Goal: Task Accomplishment & Management: Complete application form

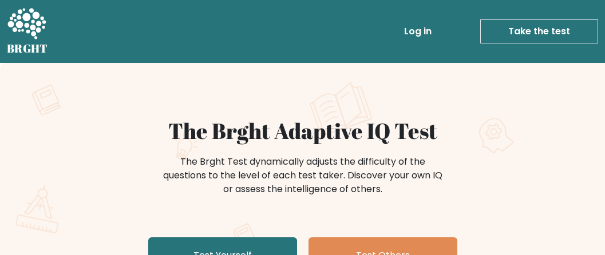
scroll to position [95, 0]
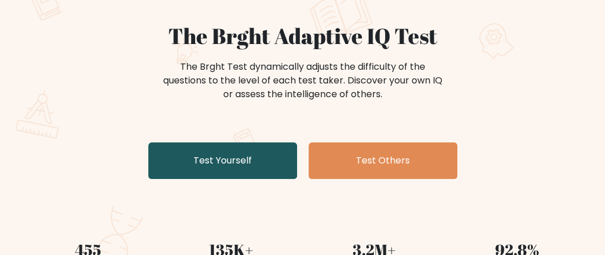
click at [241, 166] on link "Test Yourself" at bounding box center [222, 161] width 149 height 37
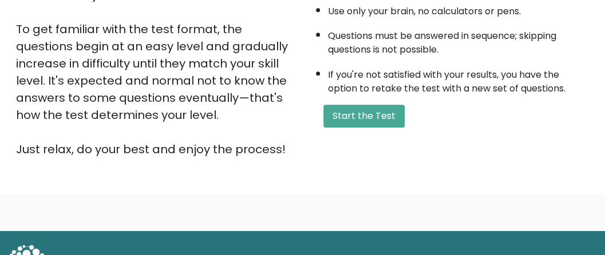
scroll to position [320, 0]
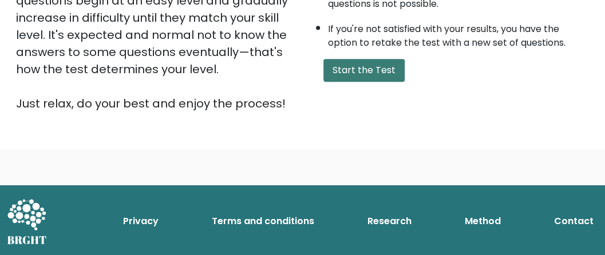
click at [347, 68] on button "Start the Test" at bounding box center [364, 70] width 81 height 23
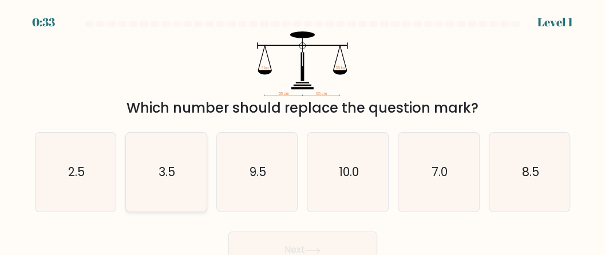
click at [175, 166] on text "3.5" at bounding box center [167, 172] width 17 height 17
click at [303, 131] on input "b. 3.5" at bounding box center [303, 129] width 1 height 3
radio input "true"
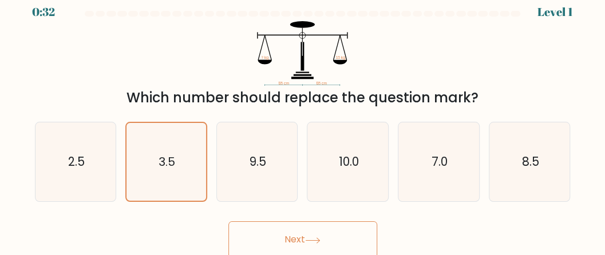
scroll to position [13, 0]
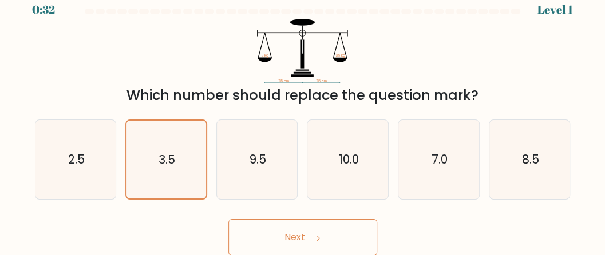
click at [310, 249] on button "Next" at bounding box center [302, 237] width 149 height 37
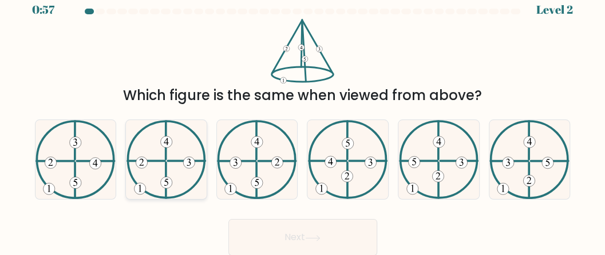
click at [184, 164] on 248 at bounding box center [188, 162] width 11 height 11
click at [303, 118] on input "b." at bounding box center [303, 116] width 1 height 3
radio input "true"
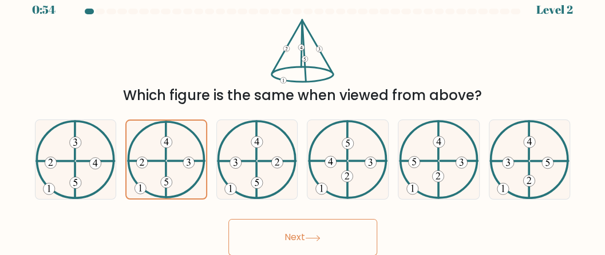
click at [318, 237] on icon at bounding box center [312, 238] width 15 height 6
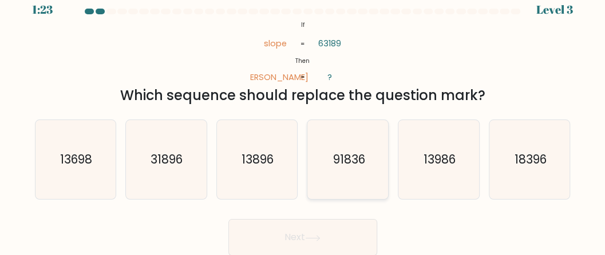
click at [358, 184] on icon "91836" at bounding box center [348, 159] width 79 height 79
click at [304, 118] on input "d. 91836" at bounding box center [303, 116] width 1 height 3
radio input "true"
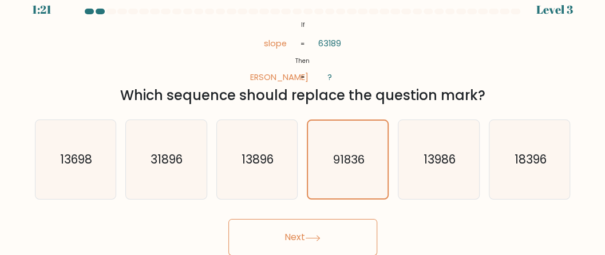
click at [338, 235] on button "Next" at bounding box center [302, 237] width 149 height 37
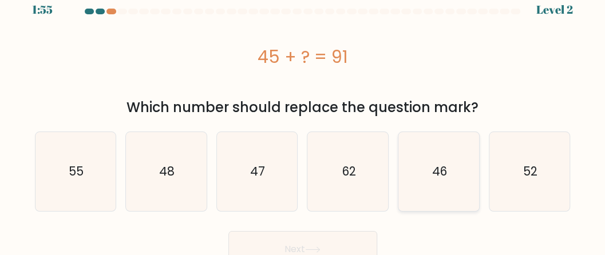
click at [430, 157] on icon "46" at bounding box center [438, 171] width 79 height 79
click at [304, 118] on input "e. 46" at bounding box center [303, 116] width 1 height 3
radio input "true"
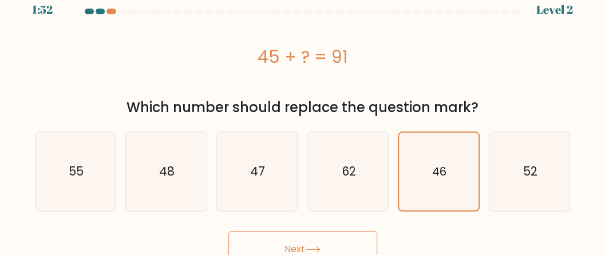
click at [330, 239] on button "Next" at bounding box center [302, 249] width 149 height 37
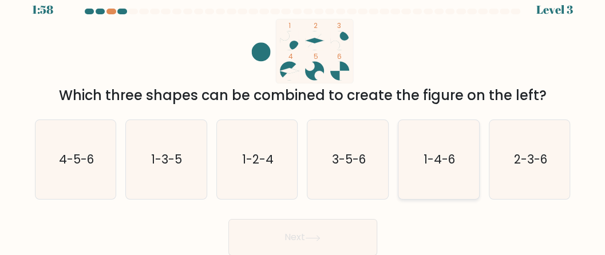
click at [443, 176] on icon "1-4-6" at bounding box center [438, 159] width 79 height 79
click at [304, 118] on input "e. 1-4-6" at bounding box center [303, 116] width 1 height 3
radio input "true"
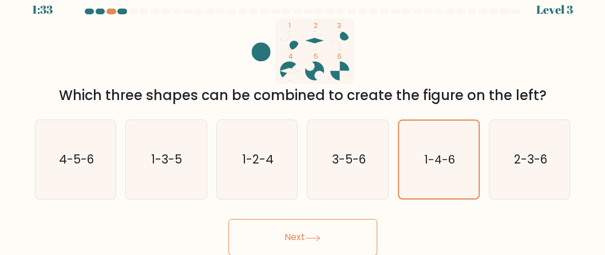
click at [318, 226] on button "Next" at bounding box center [302, 237] width 149 height 37
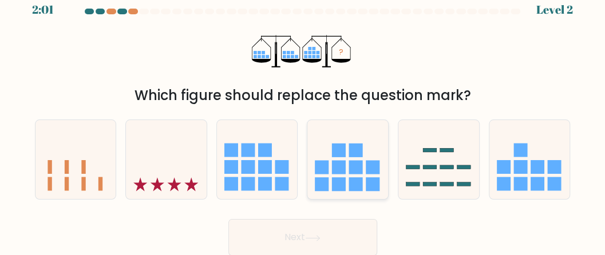
click at [365, 145] on icon at bounding box center [348, 160] width 81 height 67
click at [304, 118] on input "d." at bounding box center [303, 116] width 1 height 3
radio input "true"
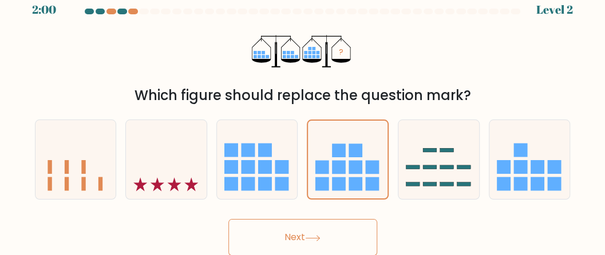
click at [354, 237] on button "Next" at bounding box center [302, 237] width 149 height 37
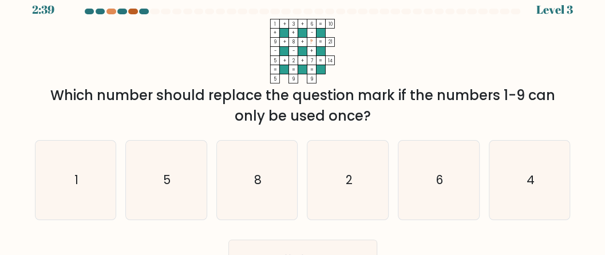
click at [132, 11] on div at bounding box center [133, 12] width 10 height 6
click at [140, 9] on div at bounding box center [144, 12] width 10 height 6
click at [551, 191] on icon "4" at bounding box center [529, 180] width 79 height 79
click at [304, 118] on input "f. 4" at bounding box center [303, 116] width 1 height 3
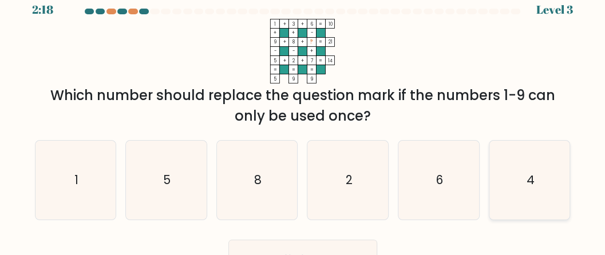
radio input "true"
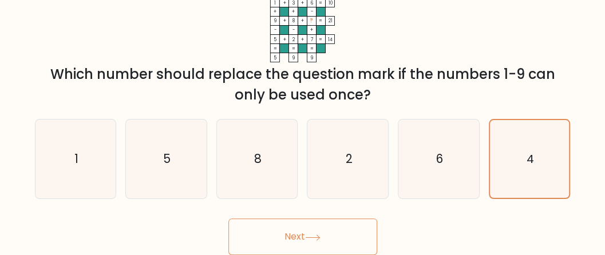
click at [360, 241] on button "Next" at bounding box center [302, 237] width 149 height 37
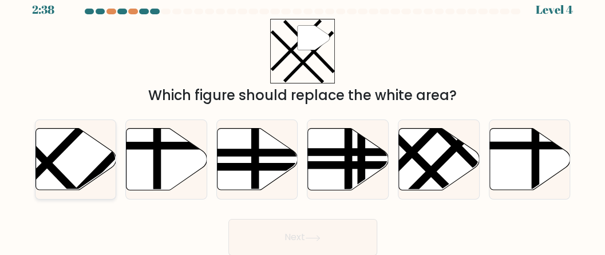
click at [54, 156] on line at bounding box center [32, 178] width 123 height 125
click at [303, 118] on input "a." at bounding box center [303, 116] width 1 height 3
radio input "true"
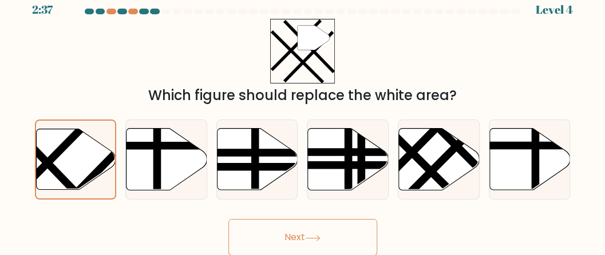
click at [342, 233] on button "Next" at bounding box center [302, 237] width 149 height 37
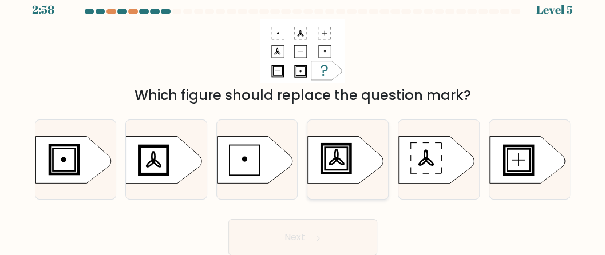
click at [326, 164] on icon at bounding box center [346, 159] width 76 height 47
click at [304, 118] on input "d." at bounding box center [303, 116] width 1 height 3
radio input "true"
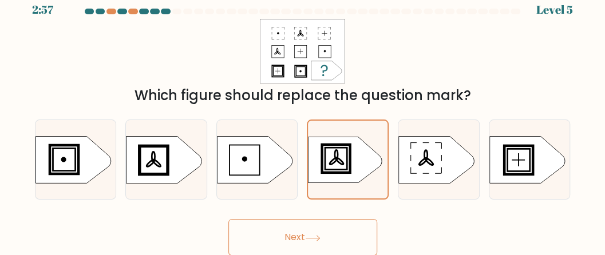
click at [334, 227] on button "Next" at bounding box center [302, 237] width 149 height 37
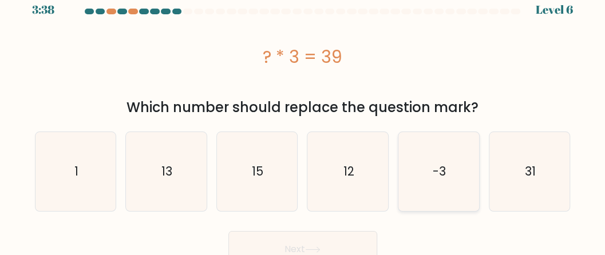
scroll to position [25, 0]
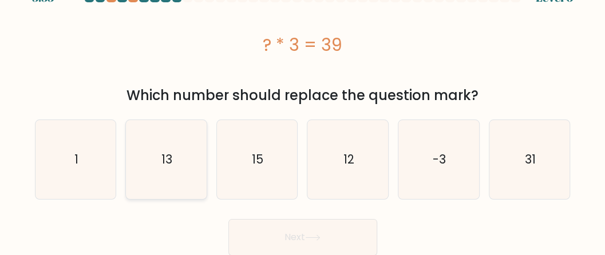
click at [182, 161] on icon "13" at bounding box center [166, 159] width 79 height 79
click at [303, 106] on input "b. 13" at bounding box center [303, 104] width 1 height 3
radio input "true"
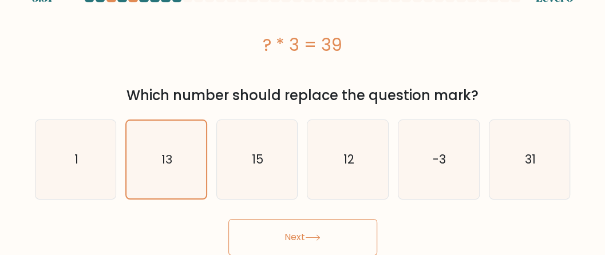
click at [314, 230] on button "Next" at bounding box center [302, 237] width 149 height 37
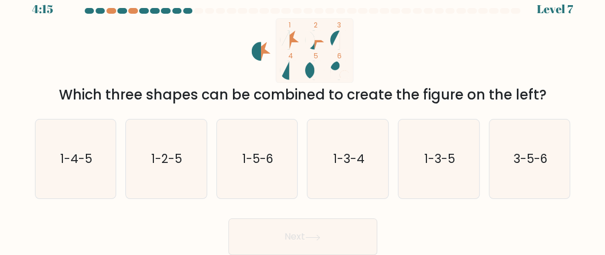
scroll to position [13, 0]
click at [360, 234] on button "Next" at bounding box center [302, 237] width 149 height 37
click at [346, 173] on icon "1-3-4" at bounding box center [348, 159] width 79 height 79
click at [304, 118] on input "d. 1-3-4" at bounding box center [303, 116] width 1 height 3
radio input "true"
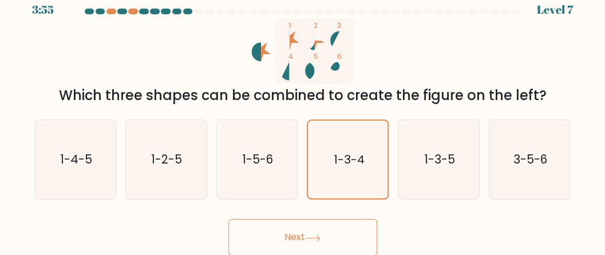
click at [349, 225] on button "Next" at bounding box center [302, 237] width 149 height 37
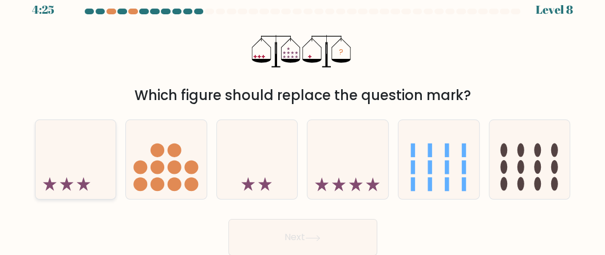
click at [84, 176] on icon at bounding box center [76, 160] width 81 height 67
click at [303, 118] on input "a." at bounding box center [303, 116] width 1 height 3
radio input "true"
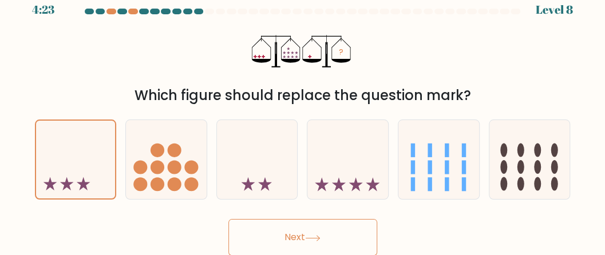
click at [317, 227] on button "Next" at bounding box center [302, 237] width 149 height 37
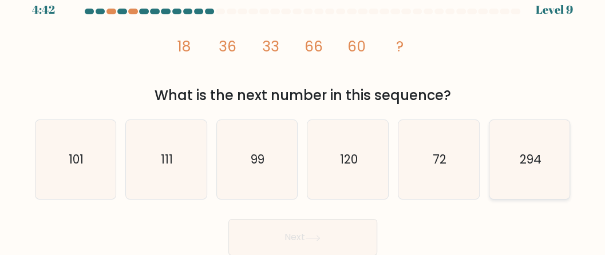
click at [523, 156] on text "294" at bounding box center [530, 159] width 22 height 17
click at [304, 118] on input "f. 294" at bounding box center [303, 116] width 1 height 3
radio input "true"
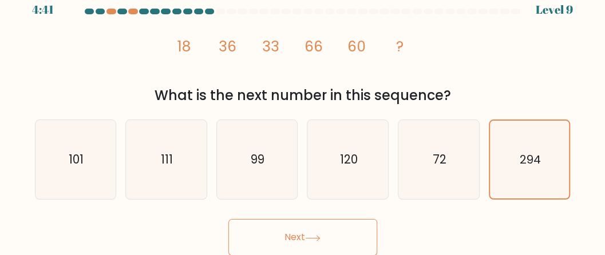
click at [345, 237] on button "Next" at bounding box center [302, 237] width 149 height 37
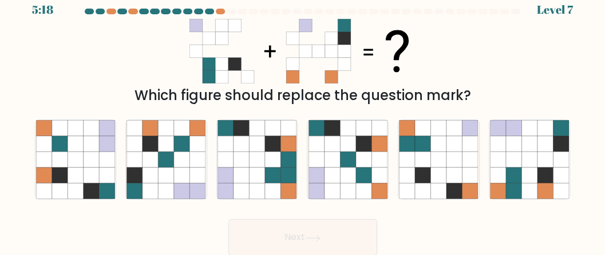
drag, startPoint x: 140, startPoint y: 98, endPoint x: 133, endPoint y: 97, distance: 7.6
click at [133, 97] on div "Which figure should replace the question mark?" at bounding box center [303, 95] width 522 height 21
click at [513, 151] on icon at bounding box center [513, 143] width 15 height 15
click at [304, 118] on input "f." at bounding box center [303, 116] width 1 height 3
radio input "true"
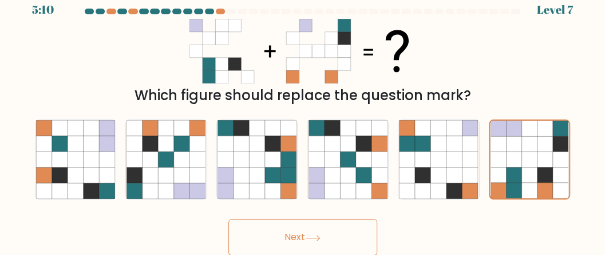
click at [326, 237] on button "Next" at bounding box center [302, 237] width 149 height 37
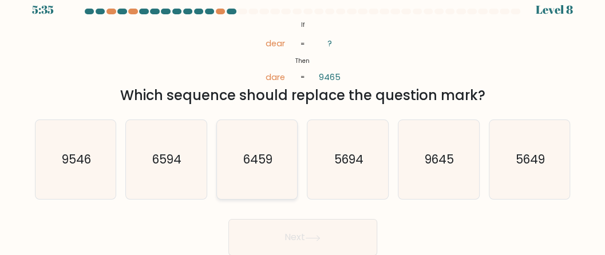
click at [235, 170] on icon "6459" at bounding box center [257, 159] width 79 height 79
click at [303, 118] on input "c. 6459" at bounding box center [303, 116] width 1 height 3
radio input "true"
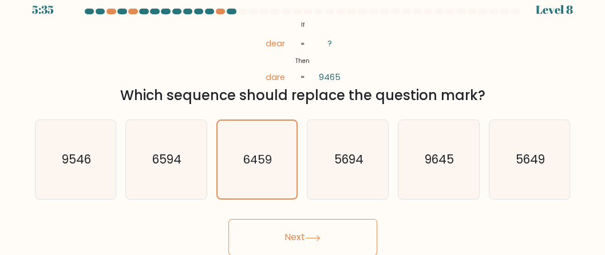
click at [297, 230] on button "Next" at bounding box center [302, 237] width 149 height 37
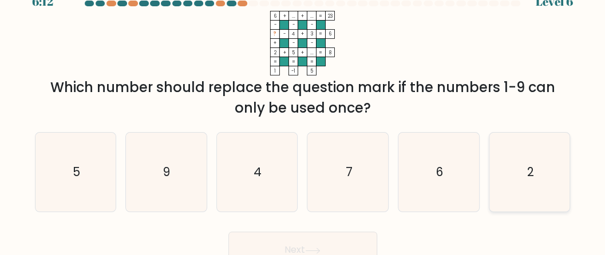
scroll to position [34, 0]
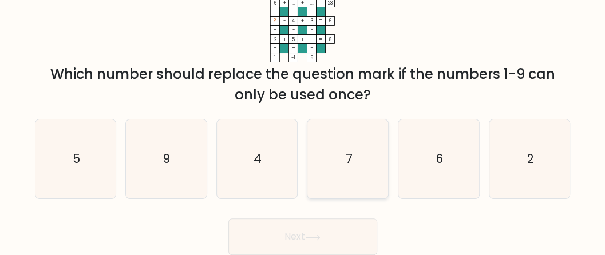
click at [353, 181] on icon "7" at bounding box center [348, 159] width 79 height 79
click at [304, 97] on input "d. 7" at bounding box center [303, 95] width 1 height 3
radio input "true"
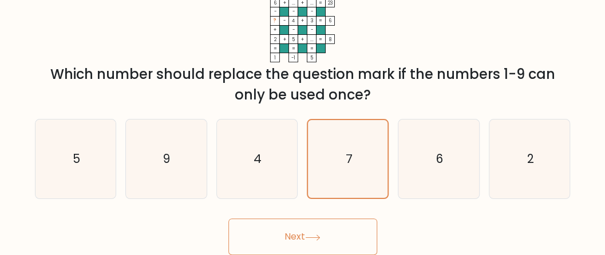
click at [331, 230] on button "Next" at bounding box center [302, 237] width 149 height 37
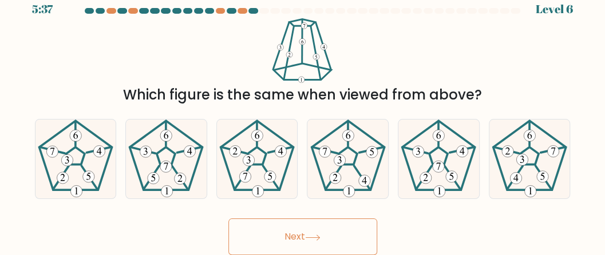
scroll to position [13, 0]
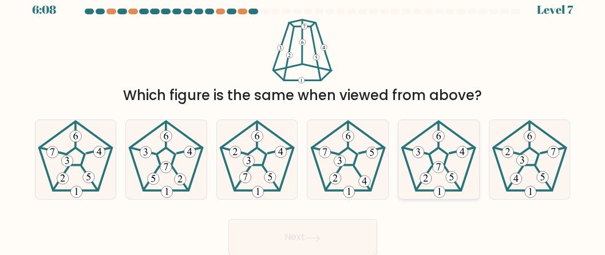
click at [447, 170] on 163 at bounding box center [453, 179] width 16 height 24
click at [304, 118] on input "e." at bounding box center [303, 116] width 1 height 3
radio input "true"
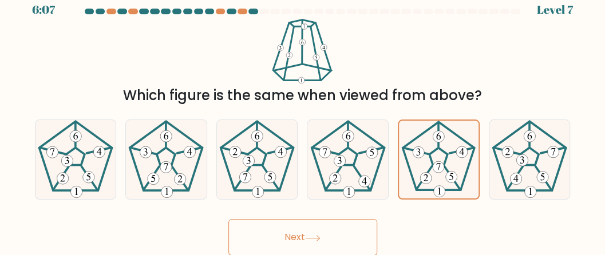
click at [352, 230] on button "Next" at bounding box center [302, 237] width 149 height 37
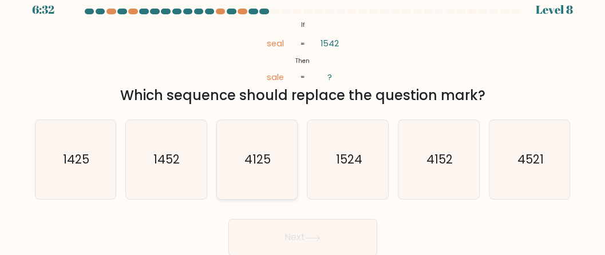
click at [279, 168] on icon "4125" at bounding box center [257, 159] width 79 height 79
click at [303, 118] on input "c. 4125" at bounding box center [303, 116] width 1 height 3
radio input "true"
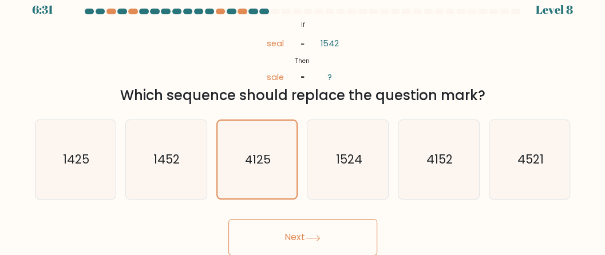
click at [323, 233] on button "Next" at bounding box center [302, 237] width 149 height 37
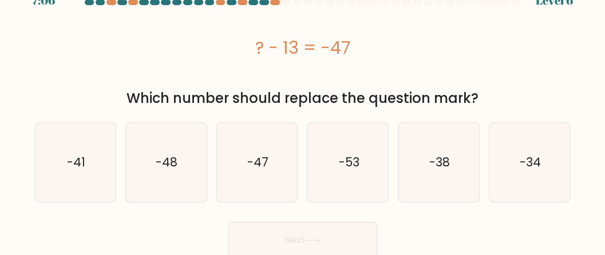
scroll to position [25, 0]
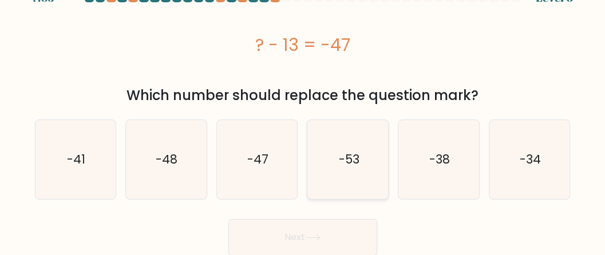
click at [356, 180] on icon "-53" at bounding box center [348, 159] width 79 height 79
click at [304, 106] on input "d. -53" at bounding box center [303, 104] width 1 height 3
radio input "true"
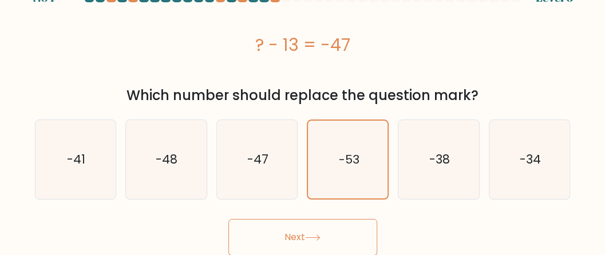
click at [335, 220] on button "Next" at bounding box center [302, 237] width 149 height 37
click at [335, 227] on button "Next" at bounding box center [302, 237] width 149 height 37
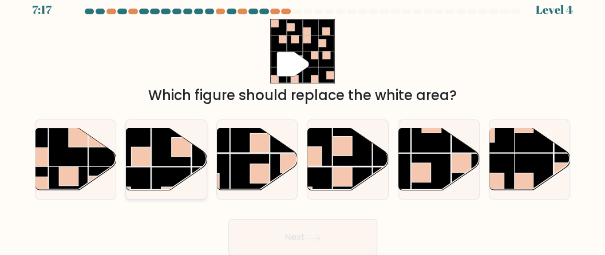
click at [152, 168] on rect at bounding box center [172, 188] width 40 height 40
click at [303, 118] on input "b." at bounding box center [303, 116] width 1 height 3
radio input "true"
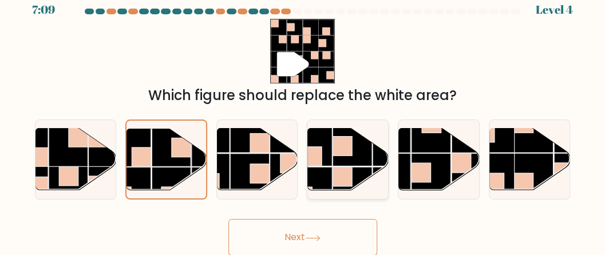
click at [321, 175] on rect at bounding box center [313, 188] width 40 height 40
click at [304, 118] on input "d." at bounding box center [303, 116] width 1 height 3
radio input "true"
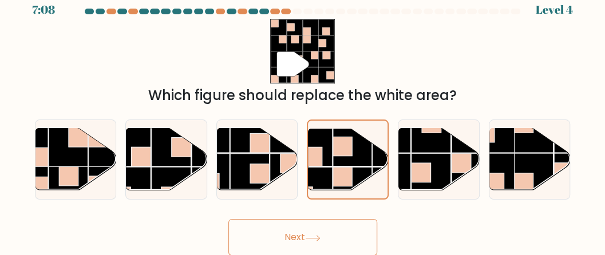
click at [310, 229] on button "Next" at bounding box center [302, 237] width 149 height 37
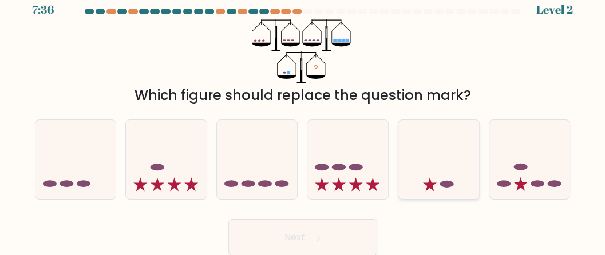
click at [430, 184] on icon at bounding box center [430, 185] width 14 height 14
click at [304, 118] on input "e." at bounding box center [303, 116] width 1 height 3
radio input "true"
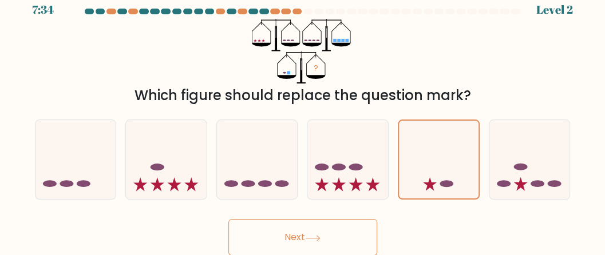
click at [331, 230] on button "Next" at bounding box center [302, 237] width 149 height 37
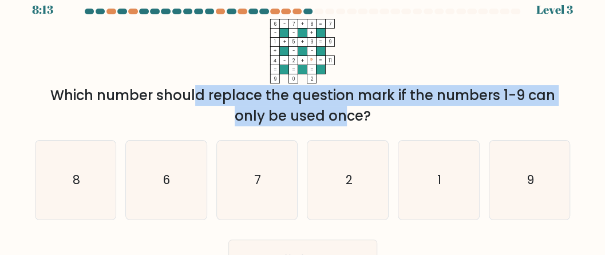
drag, startPoint x: 92, startPoint y: 96, endPoint x: 263, endPoint y: 113, distance: 172.6
click at [250, 112] on div "Which number should replace the question mark if the numbers 1-9 can only be us…" at bounding box center [303, 105] width 522 height 41
click at [299, 103] on div "Which number should replace the question mark if the numbers 1-9 can only be us…" at bounding box center [303, 105] width 522 height 41
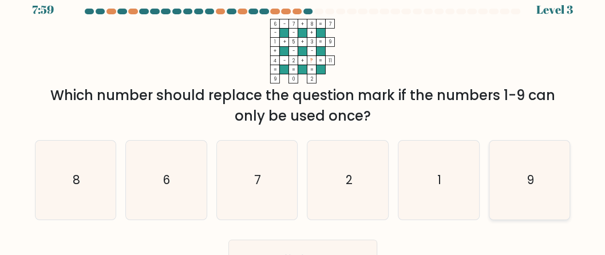
click at [528, 179] on text "9" at bounding box center [530, 180] width 7 height 17
click at [304, 118] on input "f. 9" at bounding box center [303, 116] width 1 height 3
radio input "true"
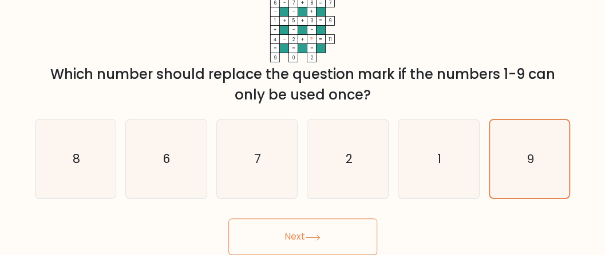
click at [356, 227] on button "Next" at bounding box center [302, 237] width 149 height 37
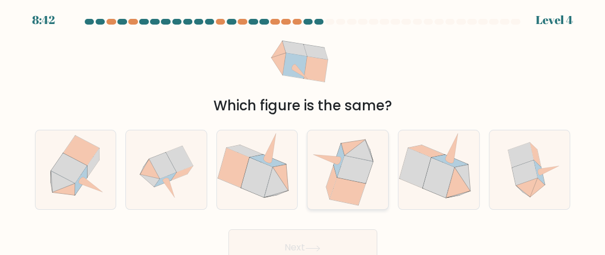
scroll to position [0, 0]
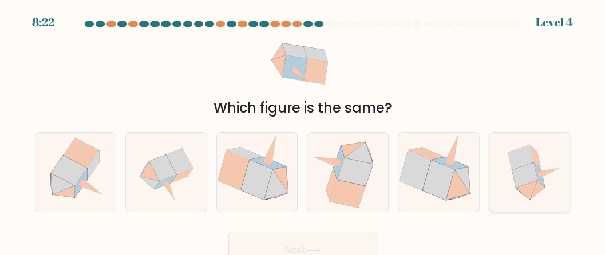
click at [530, 195] on icon at bounding box center [528, 190] width 22 height 19
click at [304, 131] on input "f." at bounding box center [303, 129] width 1 height 3
radio input "true"
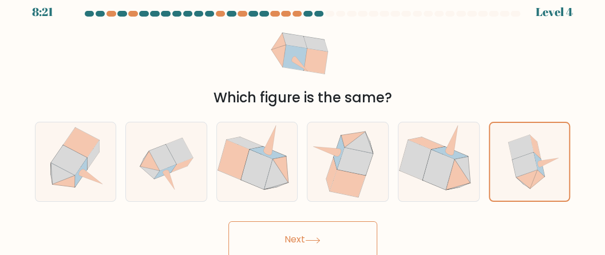
scroll to position [13, 0]
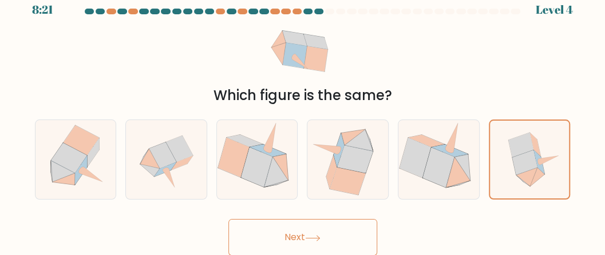
click at [333, 234] on button "Next" at bounding box center [302, 237] width 149 height 37
click at [325, 238] on button "Next" at bounding box center [302, 237] width 149 height 37
click at [326, 236] on button "Next" at bounding box center [302, 237] width 149 height 37
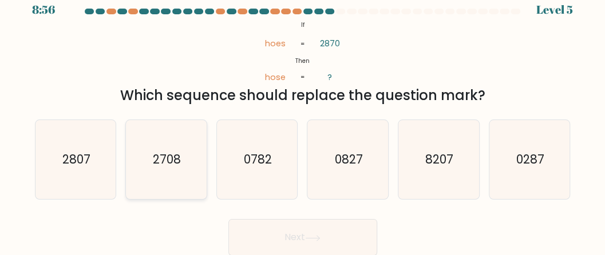
click at [188, 172] on icon "2708" at bounding box center [166, 159] width 79 height 79
click at [303, 118] on input "b. 2708" at bounding box center [303, 116] width 1 height 3
radio input "true"
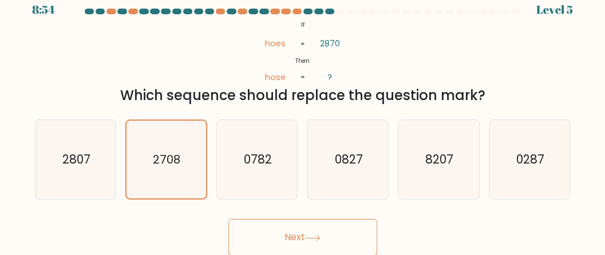
click at [326, 233] on button "Next" at bounding box center [302, 237] width 149 height 37
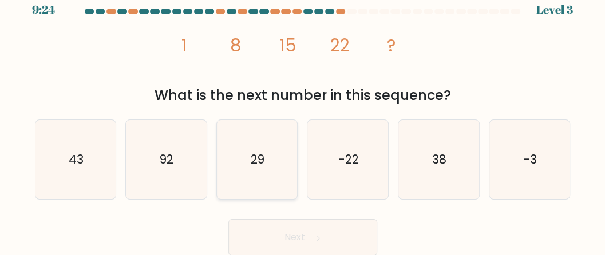
click at [287, 163] on icon "29" at bounding box center [257, 159] width 79 height 79
click at [303, 118] on input "c. 29" at bounding box center [303, 116] width 1 height 3
radio input "true"
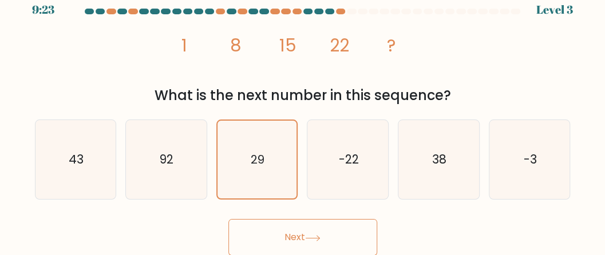
click at [317, 228] on button "Next" at bounding box center [302, 237] width 149 height 37
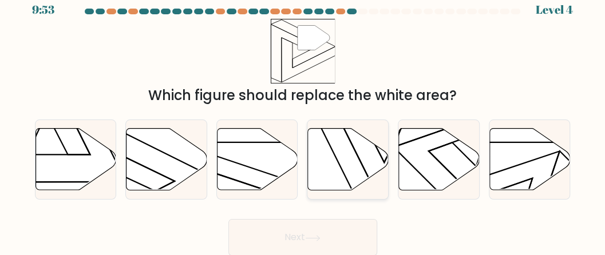
click at [363, 174] on icon at bounding box center [348, 160] width 81 height 62
click at [304, 118] on input "d." at bounding box center [303, 116] width 1 height 3
radio input "true"
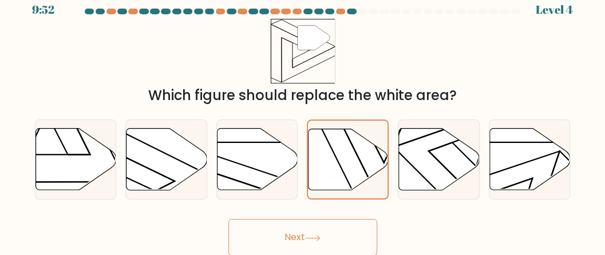
click at [352, 234] on button "Next" at bounding box center [302, 237] width 149 height 37
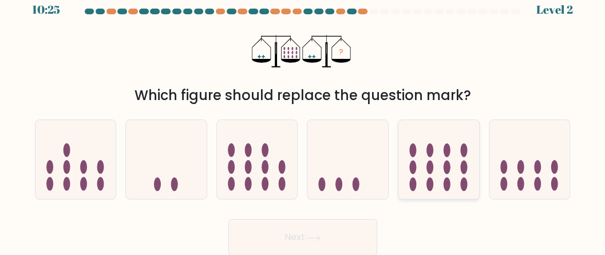
click at [419, 156] on icon at bounding box center [439, 160] width 81 height 67
click at [304, 118] on input "e." at bounding box center [303, 116] width 1 height 3
radio input "true"
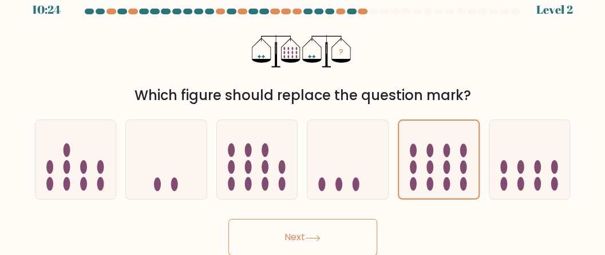
click at [358, 233] on button "Next" at bounding box center [302, 237] width 149 height 37
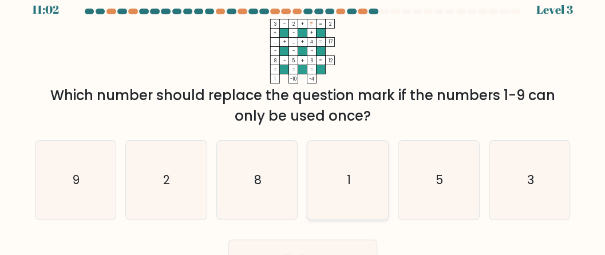
click at [358, 180] on icon "1" at bounding box center [348, 180] width 79 height 79
click at [304, 118] on input "d. 1" at bounding box center [303, 116] width 1 height 3
radio input "true"
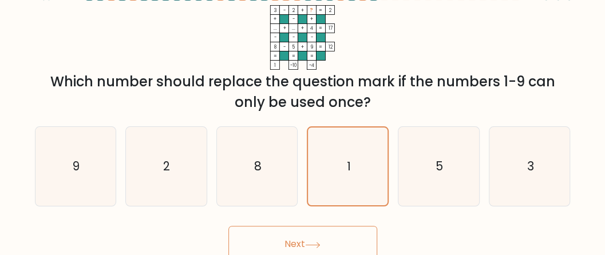
scroll to position [34, 0]
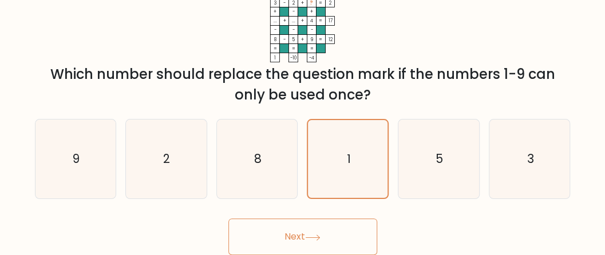
click at [320, 233] on button "Next" at bounding box center [302, 237] width 149 height 37
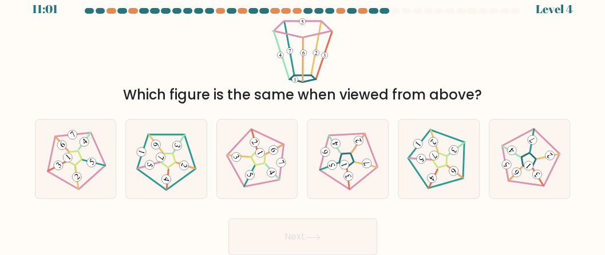
scroll to position [0, 0]
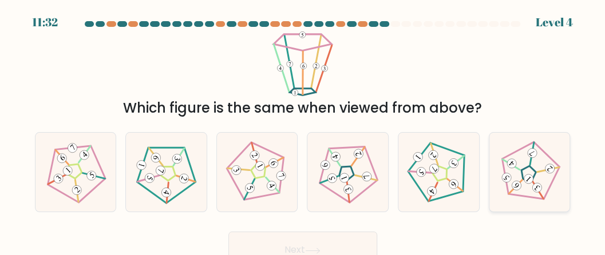
click at [542, 181] on icon at bounding box center [529, 172] width 63 height 63
click at [304, 131] on input "f." at bounding box center [303, 129] width 1 height 3
radio input "true"
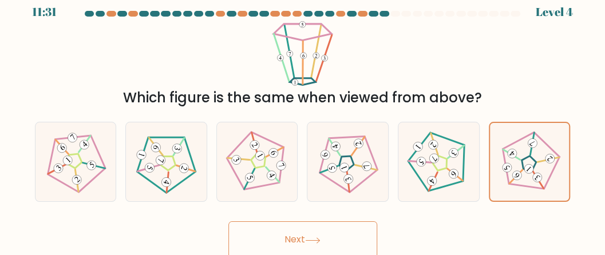
scroll to position [13, 0]
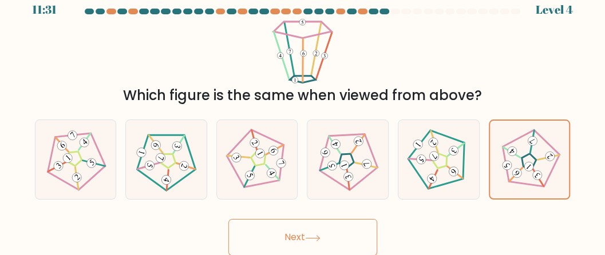
click at [344, 224] on button "Next" at bounding box center [302, 237] width 149 height 37
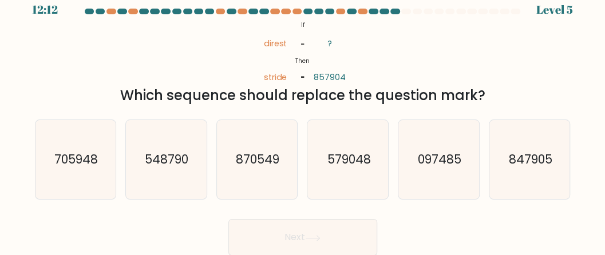
click at [556, 251] on div "Next" at bounding box center [303, 235] width 550 height 42
click at [454, 151] on text "097485" at bounding box center [440, 159] width 44 height 17
click at [304, 118] on input "e. 097485" at bounding box center [303, 116] width 1 height 3
radio input "true"
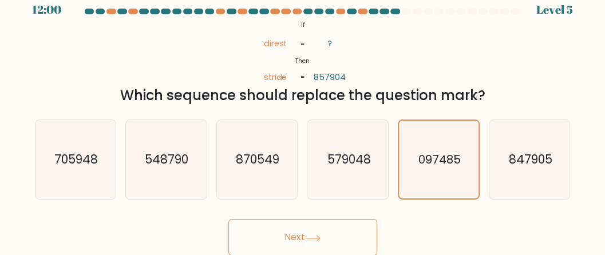
click at [328, 223] on button "Next" at bounding box center [302, 237] width 149 height 37
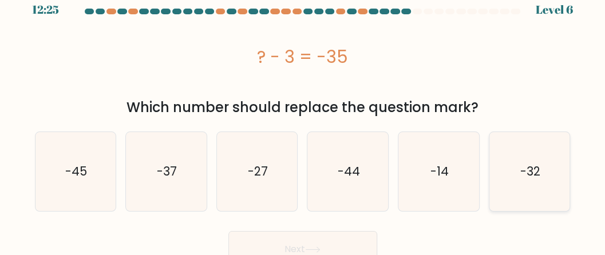
click at [530, 180] on icon "-32" at bounding box center [529, 171] width 79 height 79
click at [304, 118] on input "f. -32" at bounding box center [303, 116] width 1 height 3
radio input "true"
click at [320, 237] on button "Next" at bounding box center [302, 249] width 149 height 37
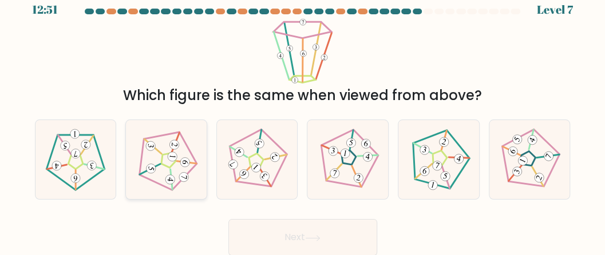
click at [194, 166] on 234 at bounding box center [169, 160] width 62 height 64
click at [303, 118] on input "b." at bounding box center [303, 116] width 1 height 3
radio input "true"
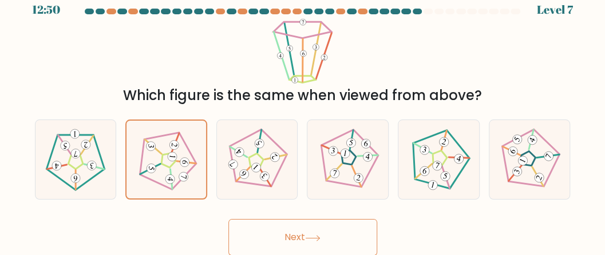
click at [281, 243] on button "Next" at bounding box center [302, 237] width 149 height 37
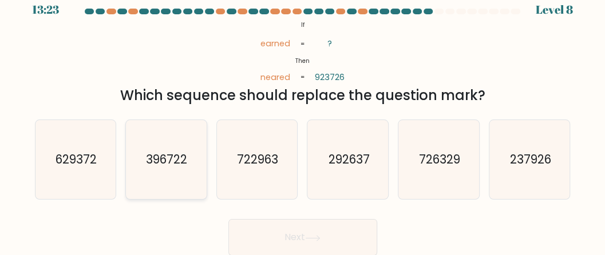
click at [191, 161] on icon "396722" at bounding box center [166, 159] width 79 height 79
click at [303, 118] on input "b. 396722" at bounding box center [303, 116] width 1 height 3
radio input "true"
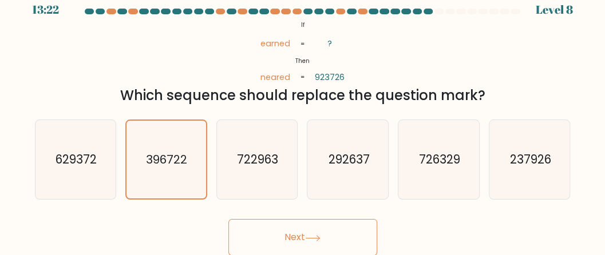
click at [273, 227] on button "Next" at bounding box center [302, 237] width 149 height 37
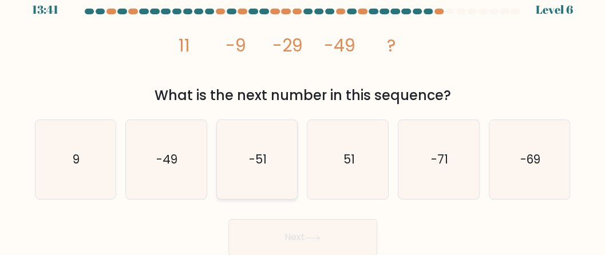
click at [278, 165] on icon "-51" at bounding box center [257, 159] width 79 height 79
click at [303, 118] on input "c. -51" at bounding box center [303, 116] width 1 height 3
radio input "true"
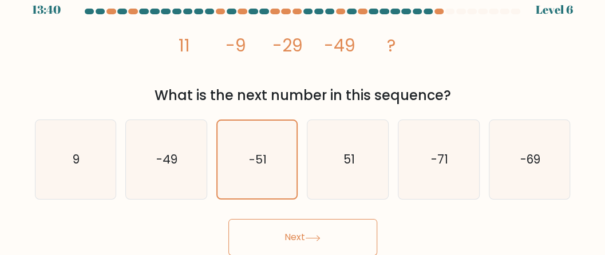
click at [311, 234] on button "Next" at bounding box center [302, 237] width 149 height 37
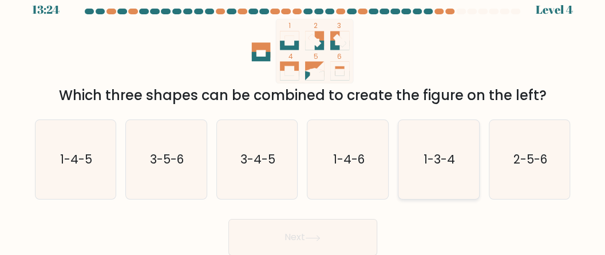
click at [418, 155] on icon "1-3-4" at bounding box center [438, 159] width 79 height 79
click at [304, 118] on input "e. 1-3-4" at bounding box center [303, 116] width 1 height 3
radio input "true"
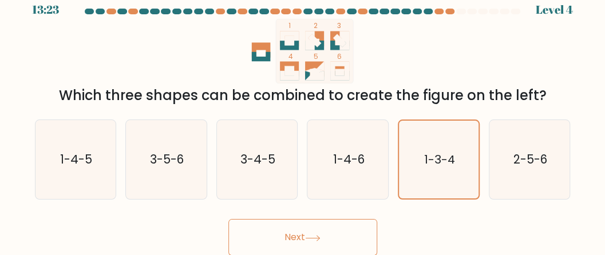
click at [360, 233] on button "Next" at bounding box center [302, 237] width 149 height 37
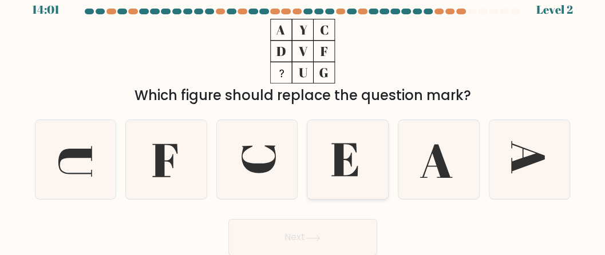
click at [344, 147] on icon at bounding box center [348, 159] width 79 height 79
click at [304, 118] on input "d." at bounding box center [303, 116] width 1 height 3
radio input "true"
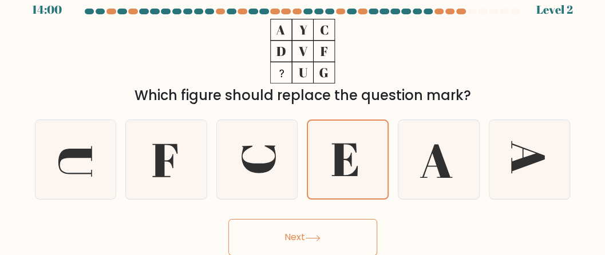
click at [293, 229] on button "Next" at bounding box center [302, 237] width 149 height 37
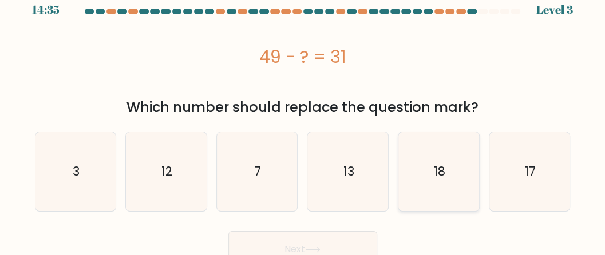
click at [438, 185] on icon "18" at bounding box center [438, 171] width 79 height 79
click at [304, 118] on input "e. 18" at bounding box center [303, 116] width 1 height 3
radio input "true"
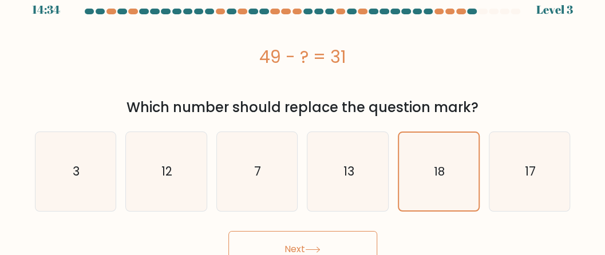
click at [338, 236] on button "Next" at bounding box center [302, 249] width 149 height 37
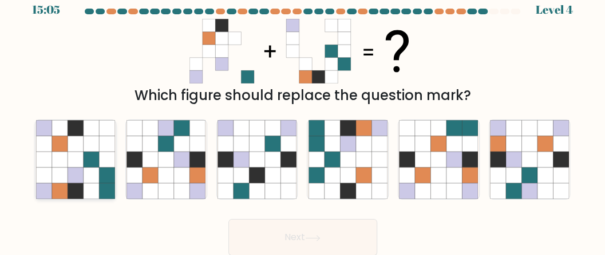
click at [103, 159] on icon at bounding box center [106, 159] width 15 height 15
click at [303, 118] on input "a." at bounding box center [303, 116] width 1 height 3
radio input "true"
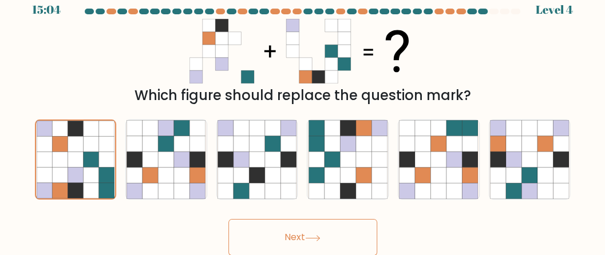
click at [324, 234] on button "Next" at bounding box center [302, 237] width 149 height 37
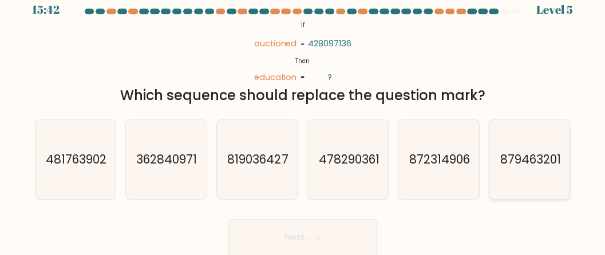
click at [512, 178] on icon "879463201" at bounding box center [529, 159] width 79 height 79
click at [304, 118] on input "f. 879463201" at bounding box center [303, 116] width 1 height 3
radio input "true"
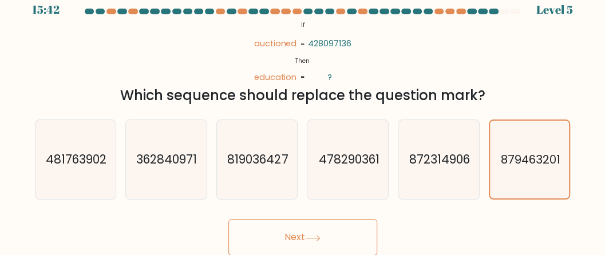
click at [332, 238] on button "Next" at bounding box center [302, 237] width 149 height 37
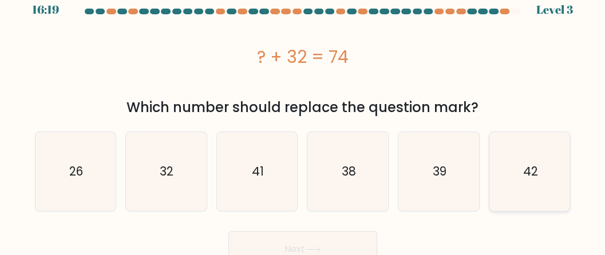
click at [534, 179] on text "42" at bounding box center [530, 171] width 15 height 17
click at [304, 118] on input "f. 42" at bounding box center [303, 116] width 1 height 3
radio input "true"
click at [351, 242] on button "Next" at bounding box center [302, 249] width 149 height 37
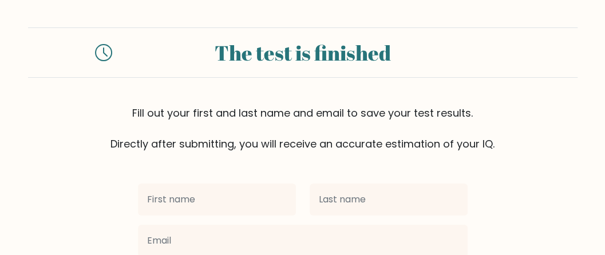
click at [472, 147] on div "Fill out your first and last name and email to save your test results. Directly…" at bounding box center [303, 128] width 550 height 46
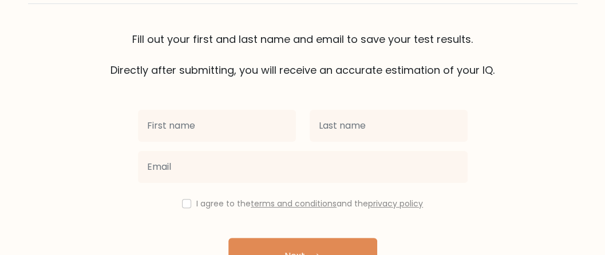
scroll to position [95, 0]
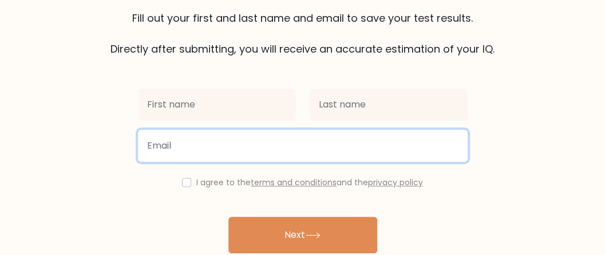
click at [196, 143] on input "email" at bounding box center [303, 146] width 330 height 32
type input "[EMAIL_ADDRESS][DOMAIN_NAME]"
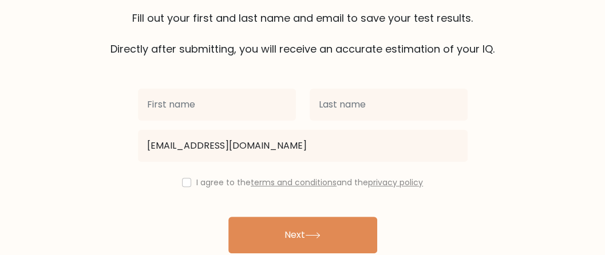
click at [185, 188] on div "I agree to the terms and conditions and the privacy policy" at bounding box center [303, 183] width 344 height 14
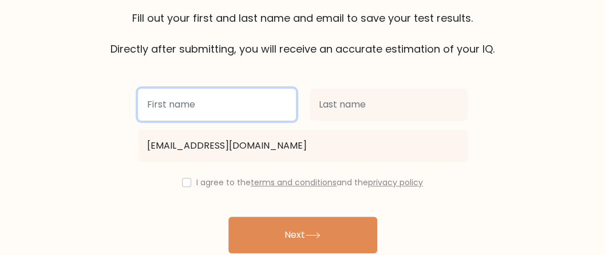
click at [198, 107] on input "text" at bounding box center [217, 105] width 158 height 32
type input "Perla"
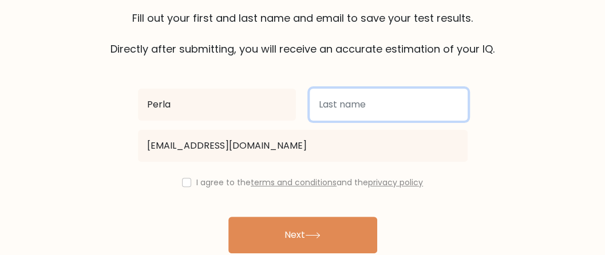
drag, startPoint x: 316, startPoint y: 92, endPoint x: 327, endPoint y: 98, distance: 12.8
click at [317, 93] on input "text" at bounding box center [389, 105] width 158 height 32
type input "C"
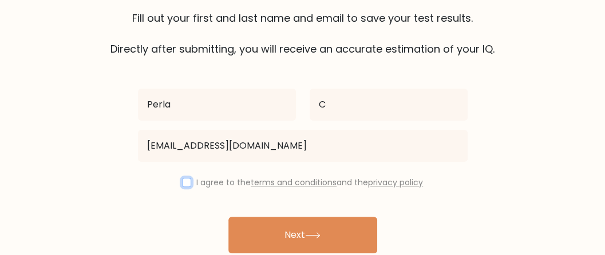
click at [184, 178] on input "checkbox" at bounding box center [186, 182] width 9 height 9
checkbox input "true"
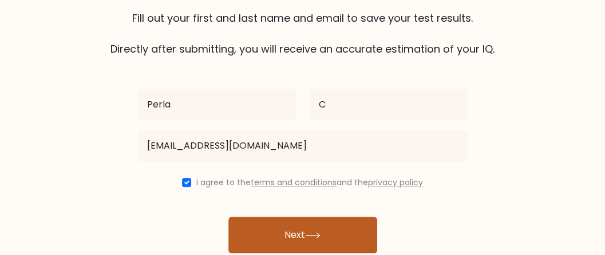
click at [241, 230] on button "Next" at bounding box center [302, 235] width 149 height 37
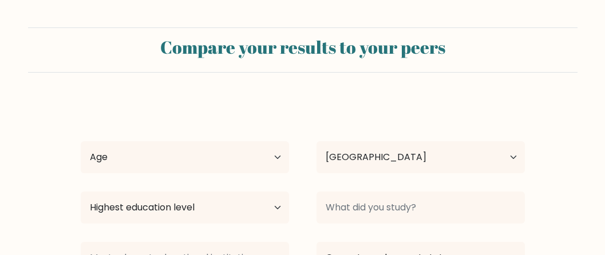
select select "US"
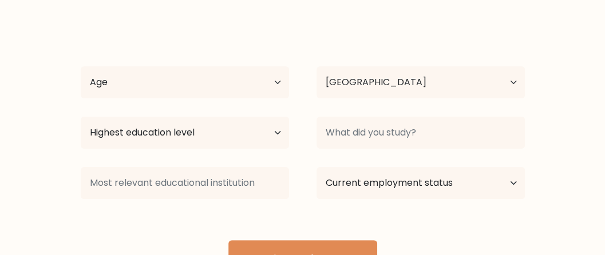
scroll to position [95, 0]
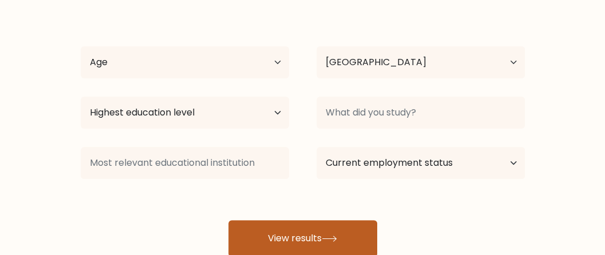
click at [307, 227] on button "View results" at bounding box center [302, 238] width 149 height 37
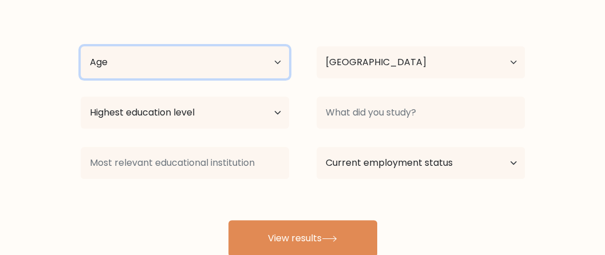
click at [201, 57] on select "Age Under [DEMOGRAPHIC_DATA] [DEMOGRAPHIC_DATA] [DEMOGRAPHIC_DATA] [DEMOGRAPHIC…" at bounding box center [185, 62] width 208 height 32
select select "min_18"
click at [81, 46] on select "Age Under [DEMOGRAPHIC_DATA] [DEMOGRAPHIC_DATA] [DEMOGRAPHIC_DATA] [DEMOGRAPHIC…" at bounding box center [185, 62] width 208 height 32
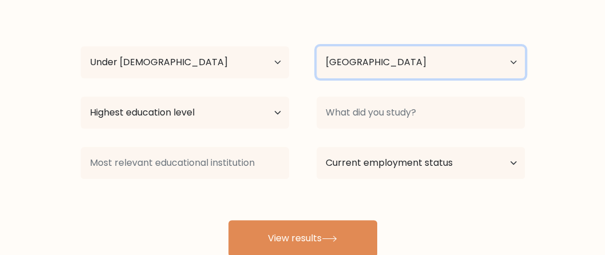
click at [359, 64] on select "Country Afghanistan Albania Algeria American Samoa Andorra Angola Anguilla Anta…" at bounding box center [421, 62] width 208 height 32
click at [339, 66] on select "Country Afghanistan Albania Algeria American Samoa Andorra Angola Anguilla Anta…" at bounding box center [421, 62] width 208 height 32
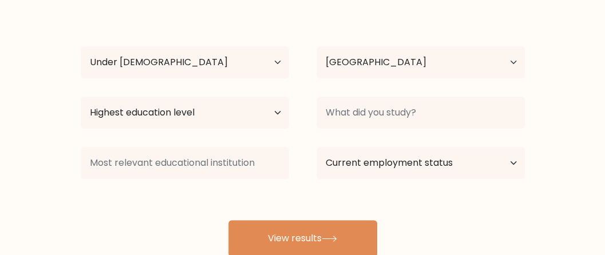
click at [373, 134] on div "Perla C Age Under 18 years old 18-24 years old 25-34 years old 35-44 years old …" at bounding box center [303, 131] width 458 height 252
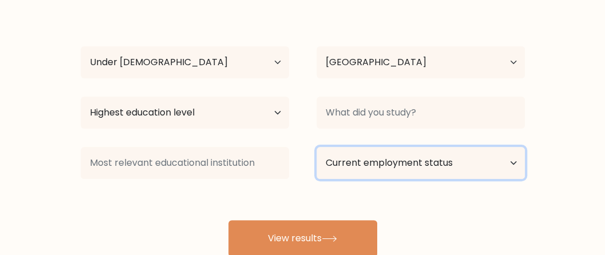
click at [326, 174] on select "Current employment status Employed Student Retired Other / prefer not to answer" at bounding box center [421, 163] width 208 height 32
click at [325, 172] on select "Current employment status Employed Student Retired Other / prefer not to answer" at bounding box center [421, 163] width 208 height 32
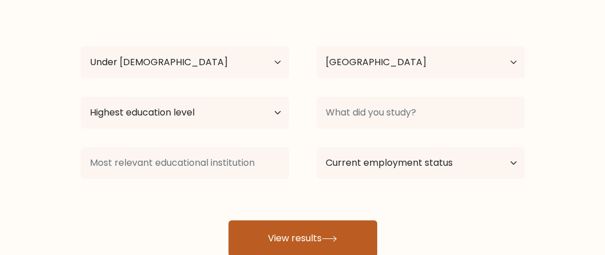
click at [302, 223] on button "View results" at bounding box center [302, 238] width 149 height 37
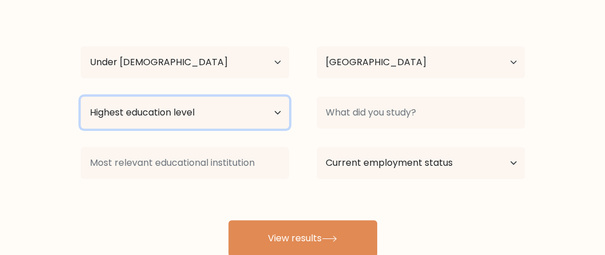
click at [208, 106] on select "Highest education level No schooling Primary Lower Secondary Upper Secondary Oc…" at bounding box center [185, 113] width 208 height 32
select select "upper_secondary"
click at [81, 97] on select "Highest education level No schooling Primary Lower Secondary Upper Secondary Oc…" at bounding box center [185, 113] width 208 height 32
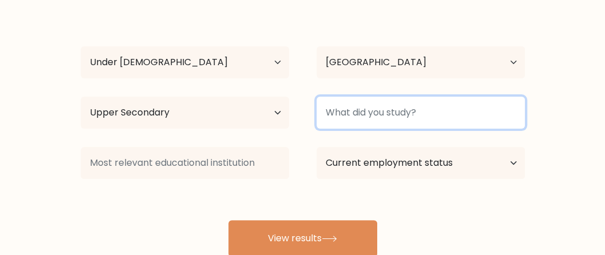
click at [330, 111] on input at bounding box center [421, 113] width 208 height 32
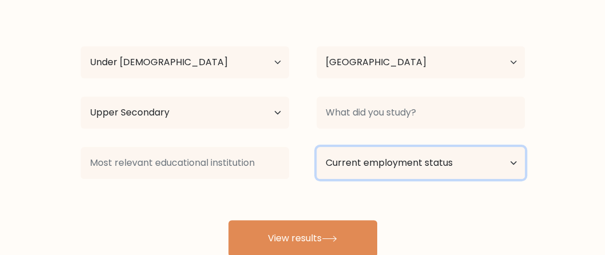
click at [381, 156] on select "Current employment status Employed Student Retired Other / prefer not to answer" at bounding box center [421, 163] width 208 height 32
select select "student"
click at [317, 147] on select "Current employment status Employed Student Retired Other / prefer not to answer" at bounding box center [421, 163] width 208 height 32
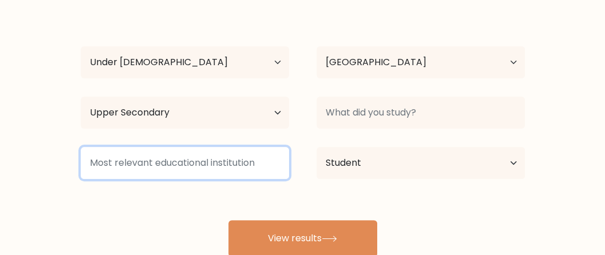
click at [211, 152] on input at bounding box center [185, 163] width 208 height 32
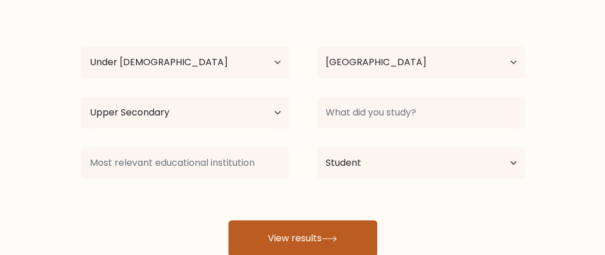
click at [275, 220] on button "View results" at bounding box center [302, 238] width 149 height 37
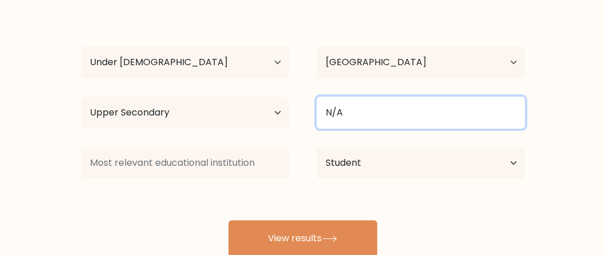
type input "N/A"
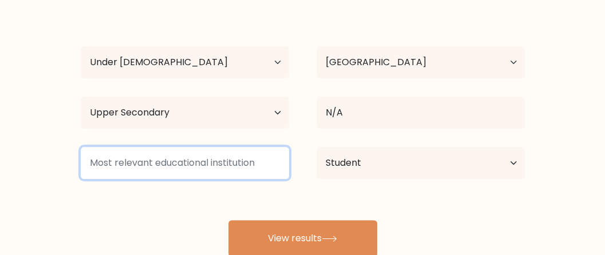
click at [179, 172] on input at bounding box center [185, 163] width 208 height 32
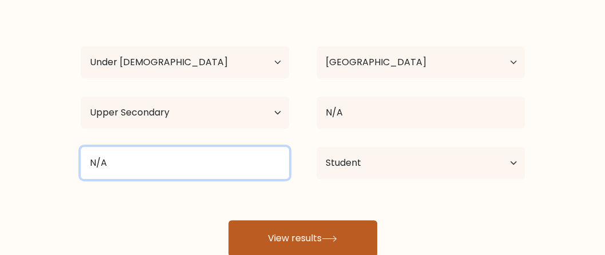
type input "N/A"
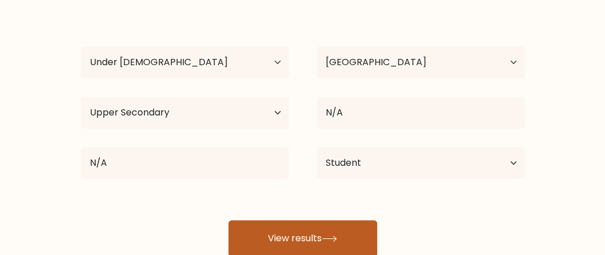
click at [295, 233] on button "View results" at bounding box center [302, 238] width 149 height 37
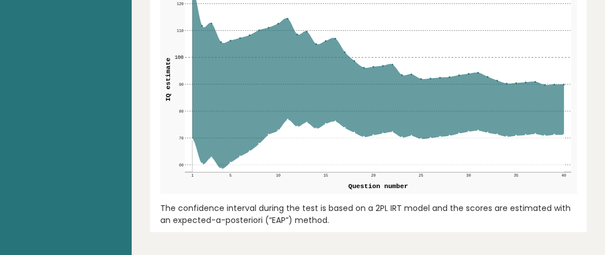
scroll to position [1622, 0]
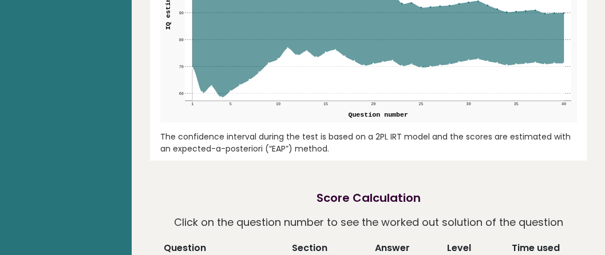
drag, startPoint x: 420, startPoint y: 60, endPoint x: 380, endPoint y: 99, distance: 55.9
click at [380, 99] on div "IQ estimation with 95% confidence interval during the test 60 60 70 70 80 80 90…" at bounding box center [369, 28] width 428 height 266
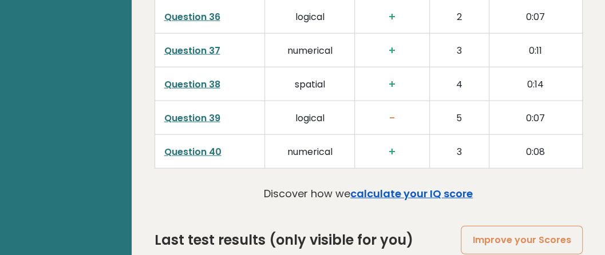
scroll to position [3086, 0]
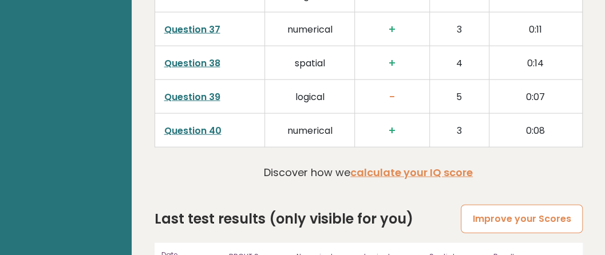
click at [538, 205] on link "Improve your Scores" at bounding box center [521, 219] width 121 height 29
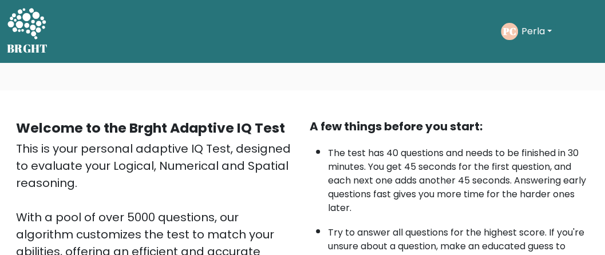
drag, startPoint x: 427, startPoint y: 3, endPoint x: 454, endPoint y: 118, distance: 118.1
